Goal: Information Seeking & Learning: Learn about a topic

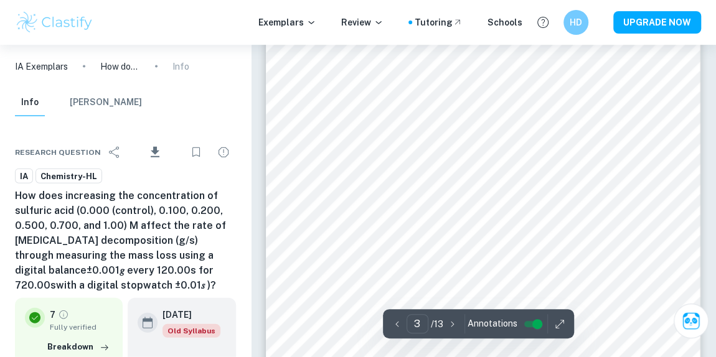
scroll to position [1366, 0]
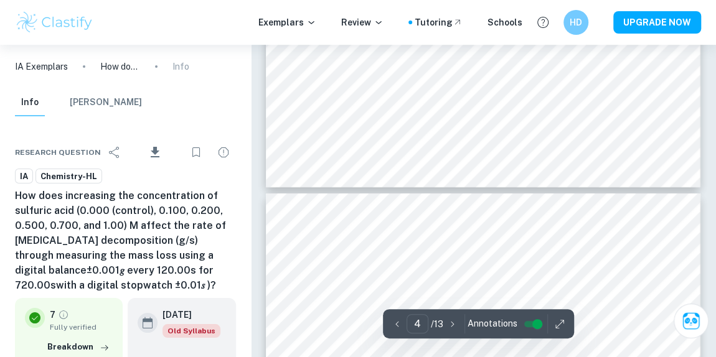
type input "5"
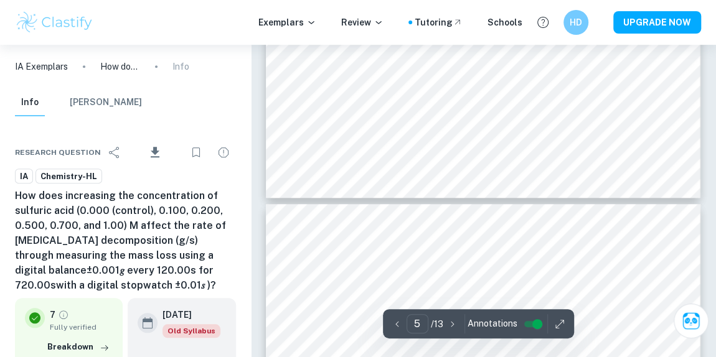
scroll to position [2839, 0]
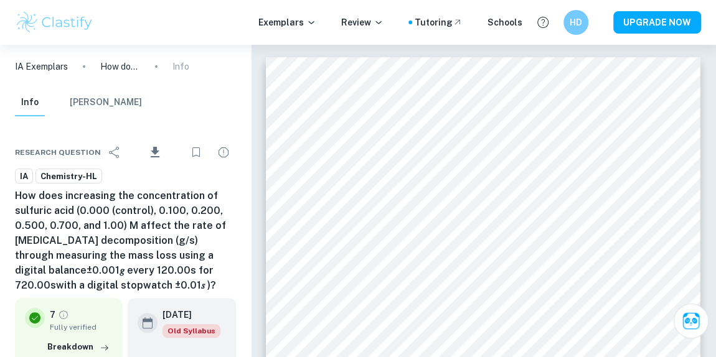
click at [32, 22] on img at bounding box center [54, 22] width 79 height 25
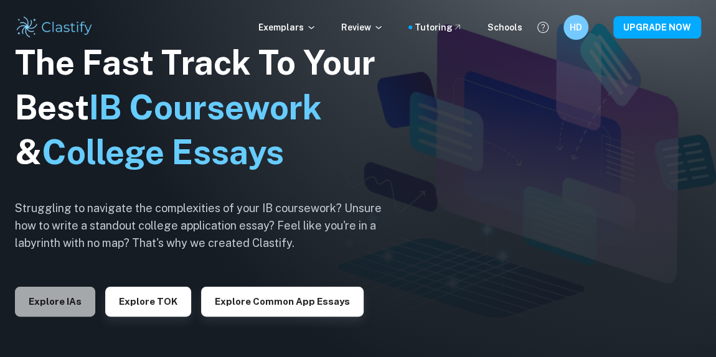
click at [64, 300] on button "Explore IAs" at bounding box center [55, 302] width 80 height 30
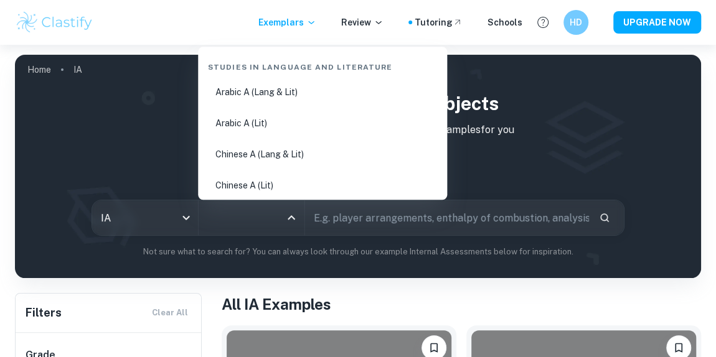
click at [267, 217] on input "All Subjects" at bounding box center [242, 218] width 76 height 24
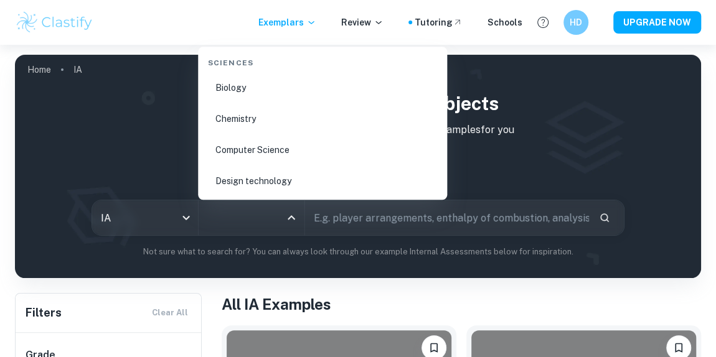
scroll to position [1944, 0]
click at [256, 96] on li "Biology" at bounding box center [322, 87] width 239 height 29
type input "Biology"
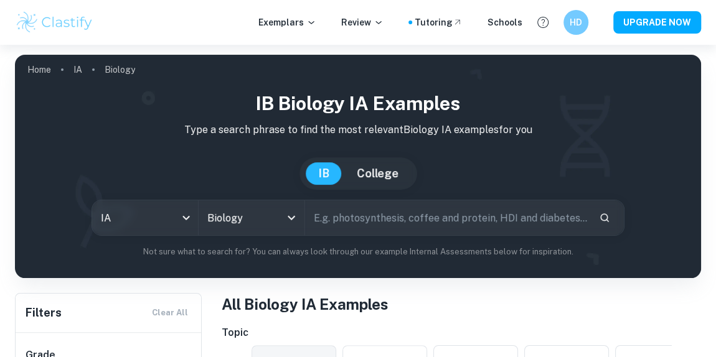
scroll to position [200, 0]
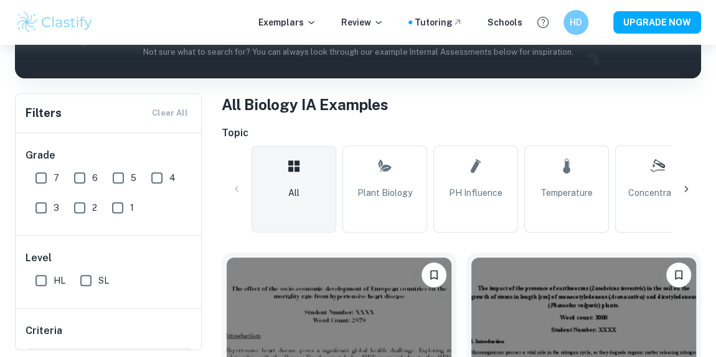
click at [43, 180] on input "7" at bounding box center [41, 178] width 25 height 25
checkbox input "true"
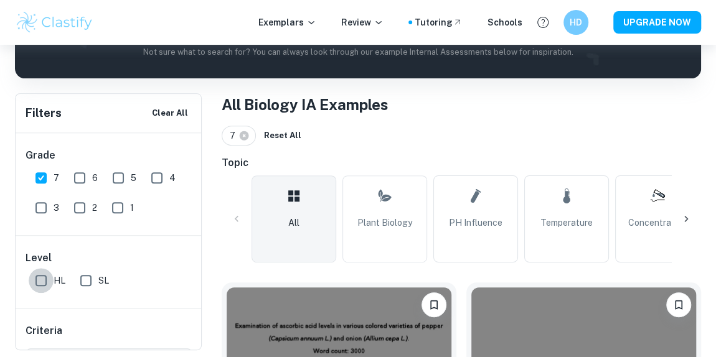
click at [44, 284] on input "HL" at bounding box center [41, 280] width 25 height 25
checkbox input "true"
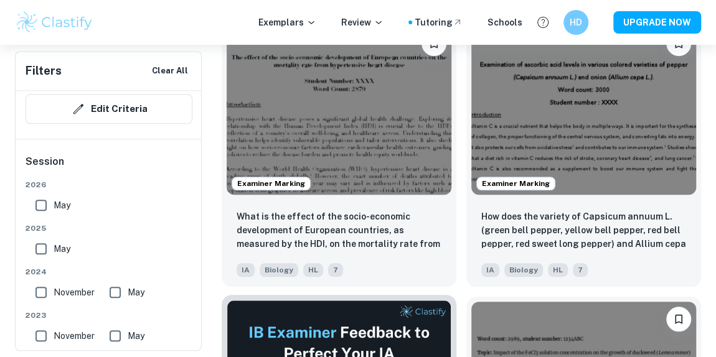
scroll to position [0, 0]
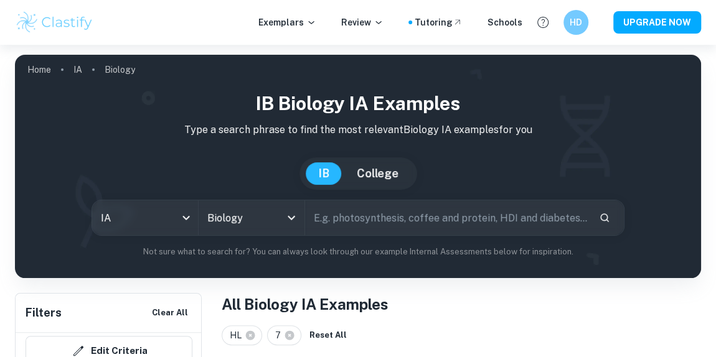
click at [392, 226] on input "text" at bounding box center [447, 217] width 284 height 35
type input "Respiration"
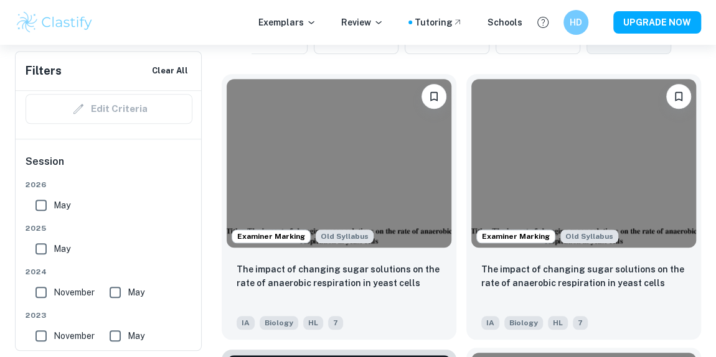
scroll to position [381, 0]
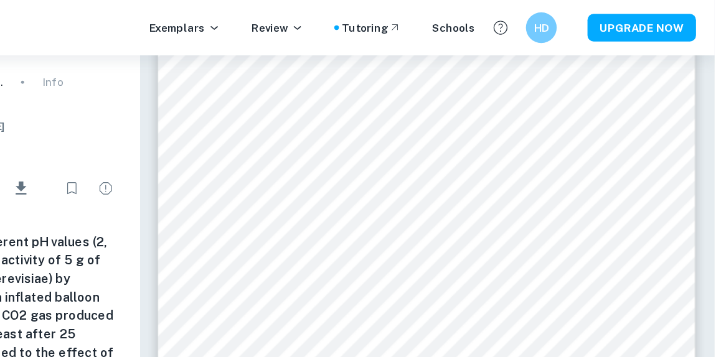
scroll to position [2581, 0]
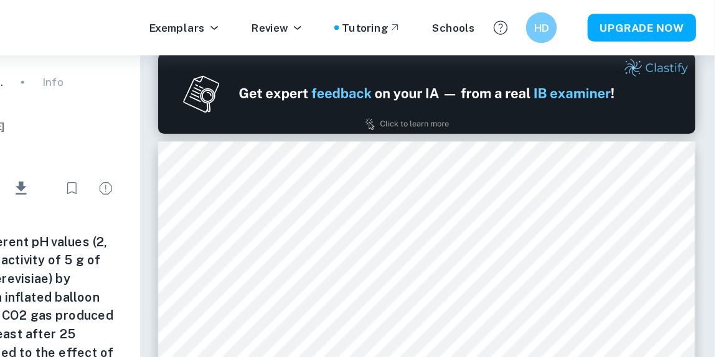
type input "1"
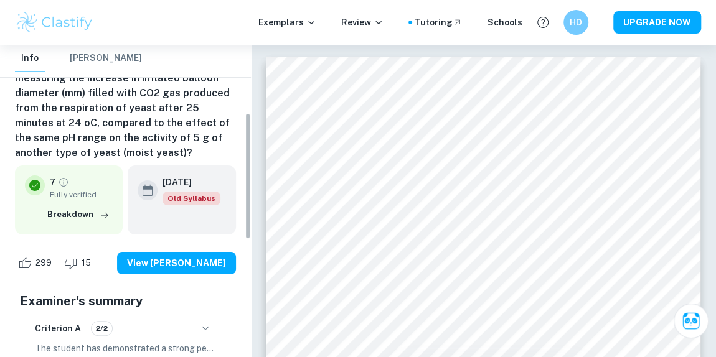
scroll to position [166, 0]
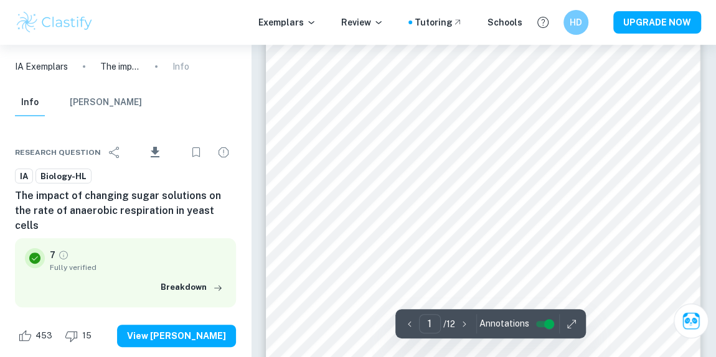
scroll to position [47, 0]
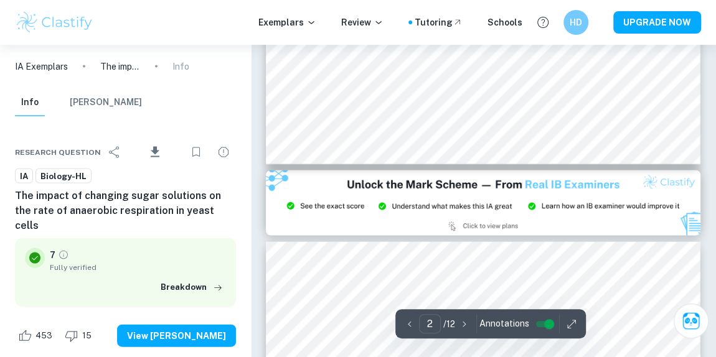
type input "3"
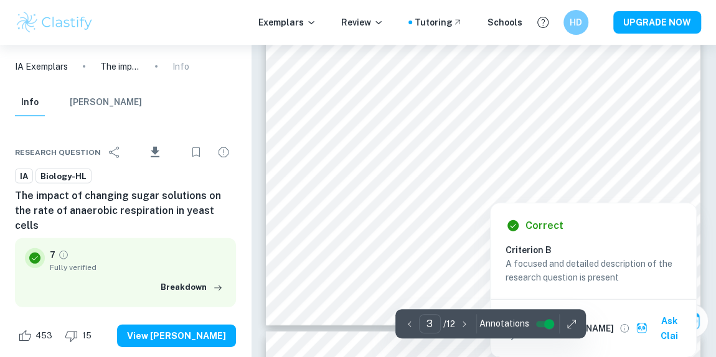
scroll to position [1728, 0]
